Goal: Task Accomplishment & Management: Manage account settings

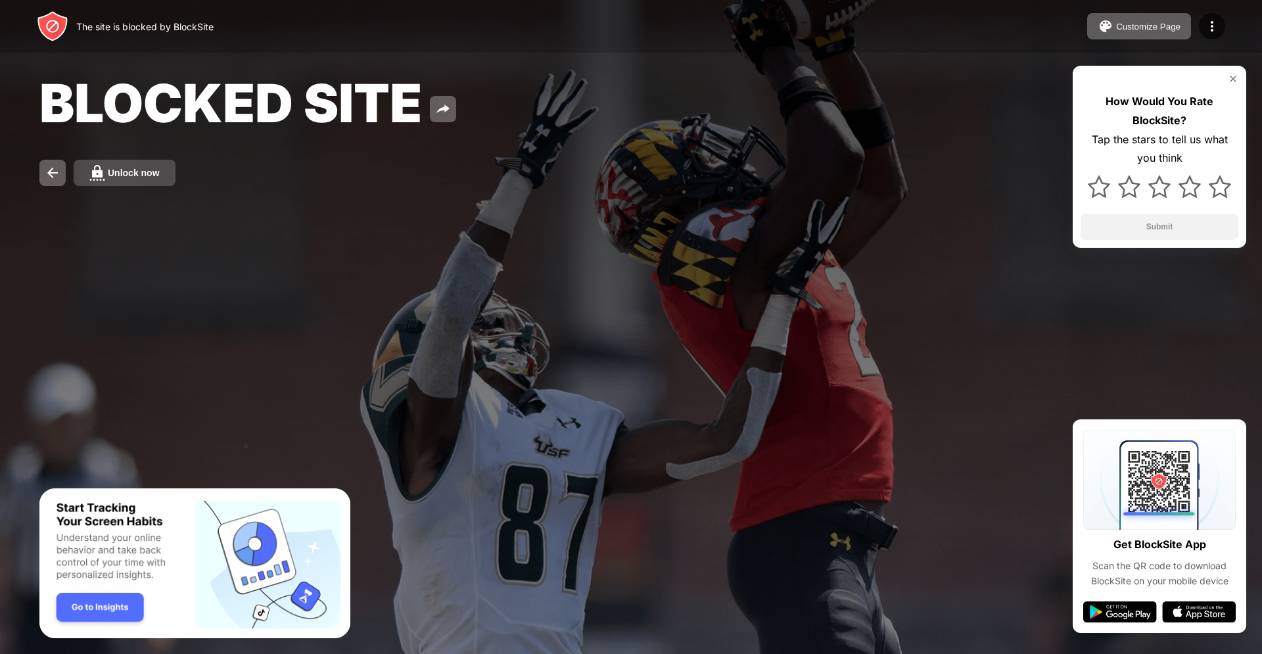
click at [150, 170] on div "Unlock now" at bounding box center [134, 173] width 52 height 11
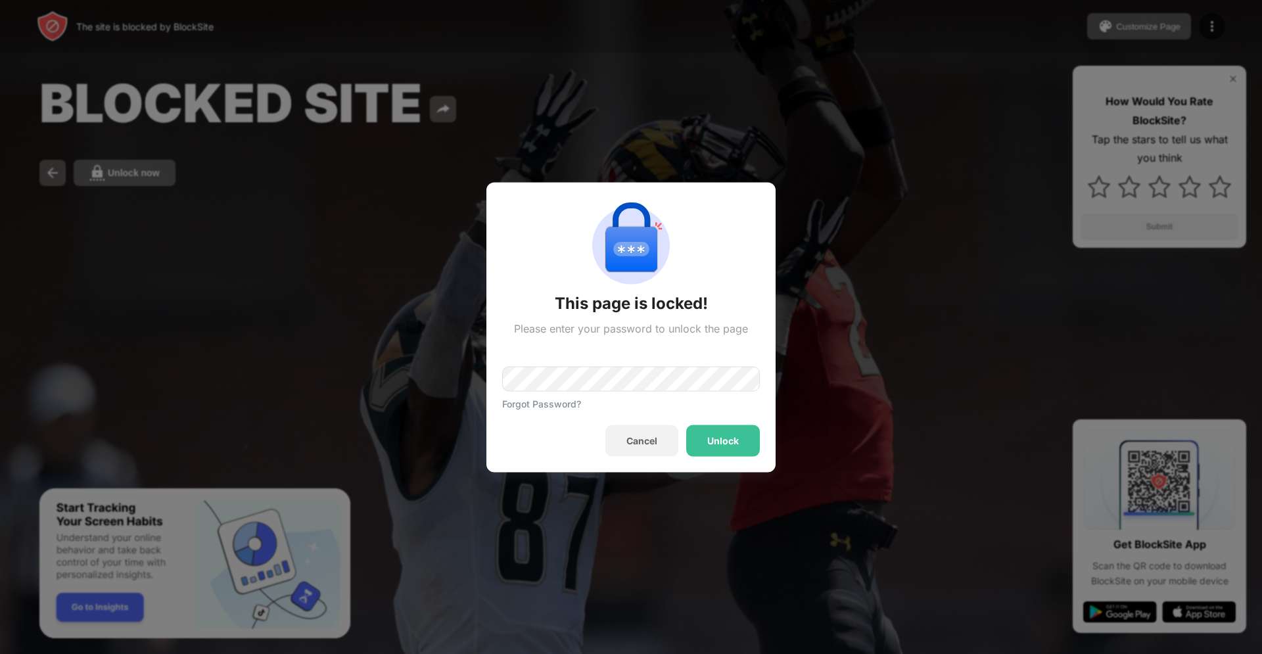
click at [213, 17] on div at bounding box center [631, 327] width 1262 height 654
